Goal: Understand site structure: Grasp the organization and layout of the website

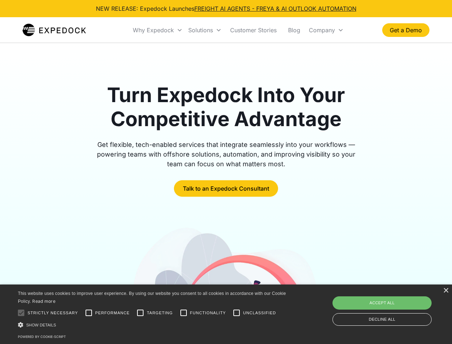
click at [158, 30] on div "Why Expedock" at bounding box center [153, 30] width 41 height 7
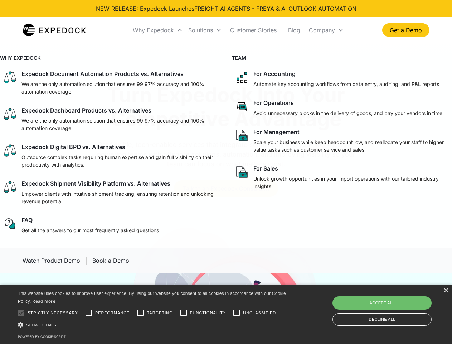
click at [205, 30] on div "Solutions" at bounding box center [200, 30] width 25 height 7
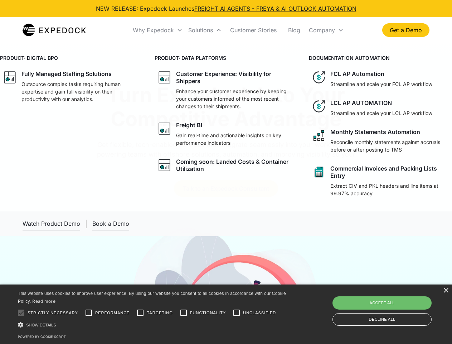
click at [326, 30] on div "Company" at bounding box center [322, 30] width 26 height 7
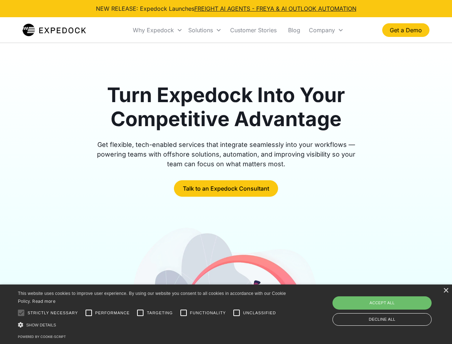
click at [21, 313] on div at bounding box center [21, 313] width 14 height 14
click at [89, 313] on input "Performance" at bounding box center [89, 313] width 14 height 14
checkbox input "true"
click at [140, 313] on input "Targeting" at bounding box center [140, 313] width 14 height 14
checkbox input "true"
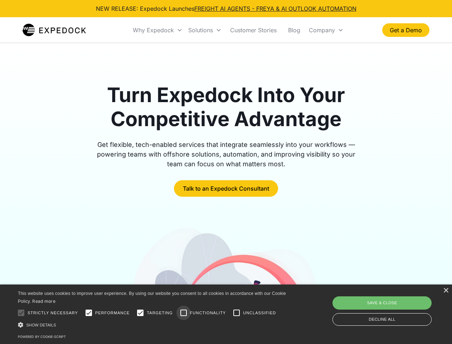
click at [184, 313] on input "Functionality" at bounding box center [184, 313] width 14 height 14
checkbox input "true"
click at [237, 313] on input "Unclassified" at bounding box center [237, 313] width 14 height 14
checkbox input "true"
click at [153, 325] on div "Show details Hide details" at bounding box center [153, 325] width 271 height 8
